Goal: Find specific page/section: Find specific page/section

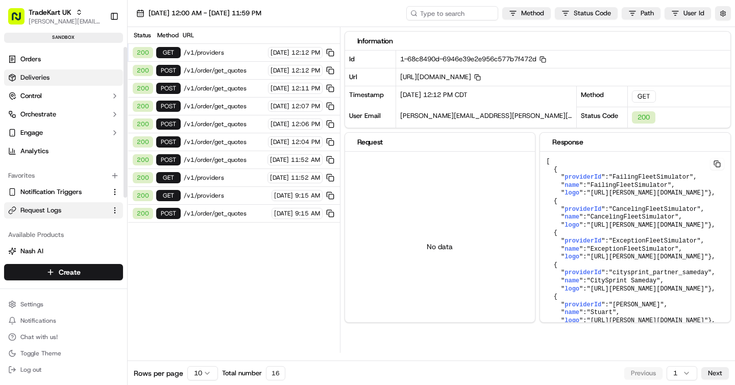
click at [69, 81] on link "Deliveries" at bounding box center [63, 77] width 119 height 16
